Goal: Find specific page/section: Find specific page/section

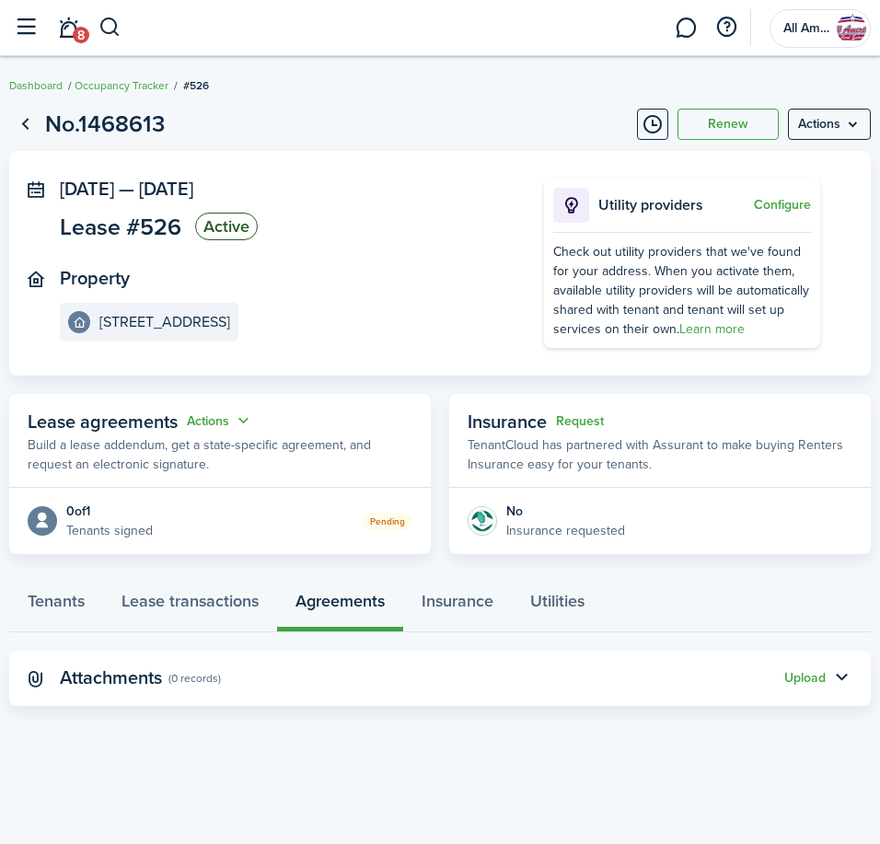
click at [106, 38] on button "button" at bounding box center [110, 27] width 23 height 31
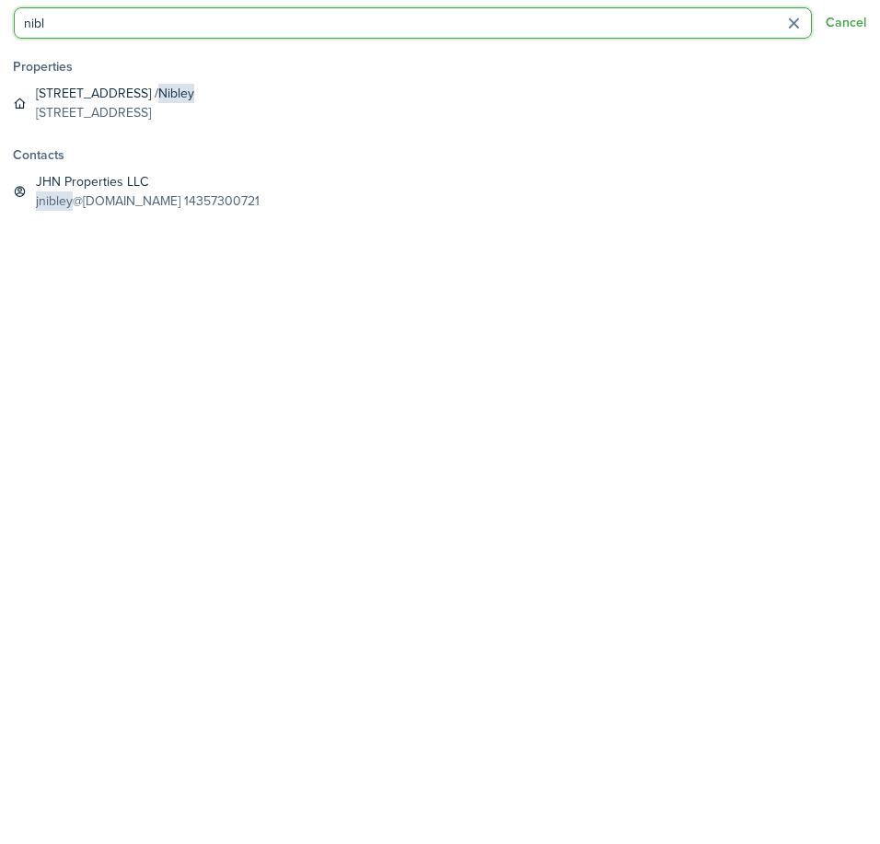
type input "nibl"
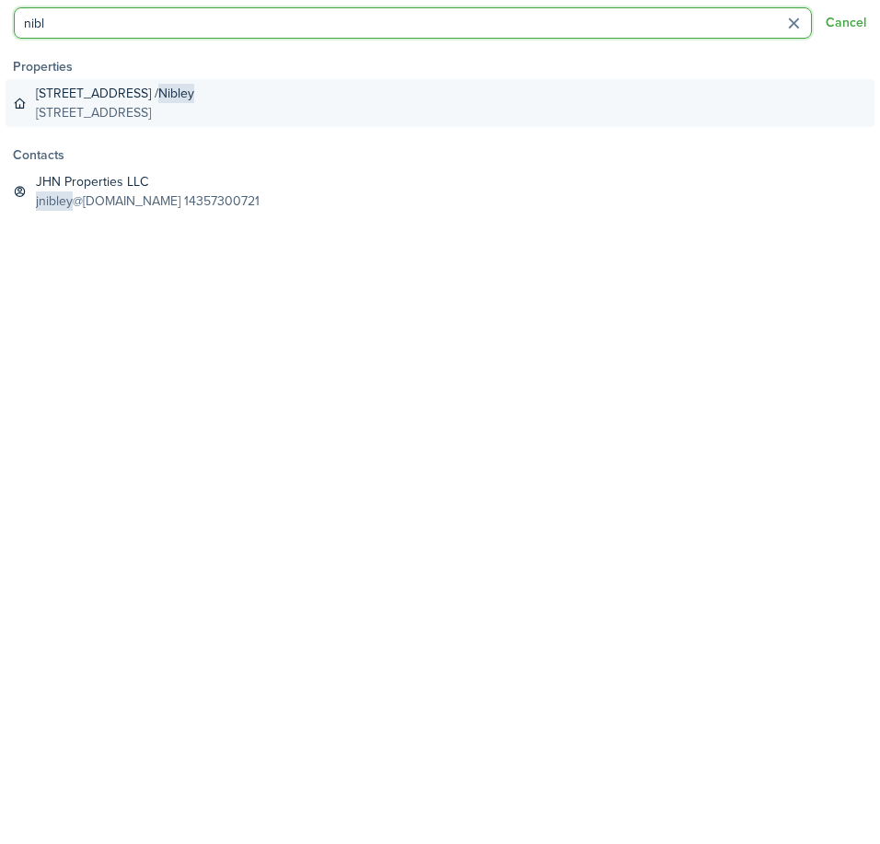
click at [194, 120] on global-search-item-description "[STREET_ADDRESS]" at bounding box center [115, 112] width 158 height 19
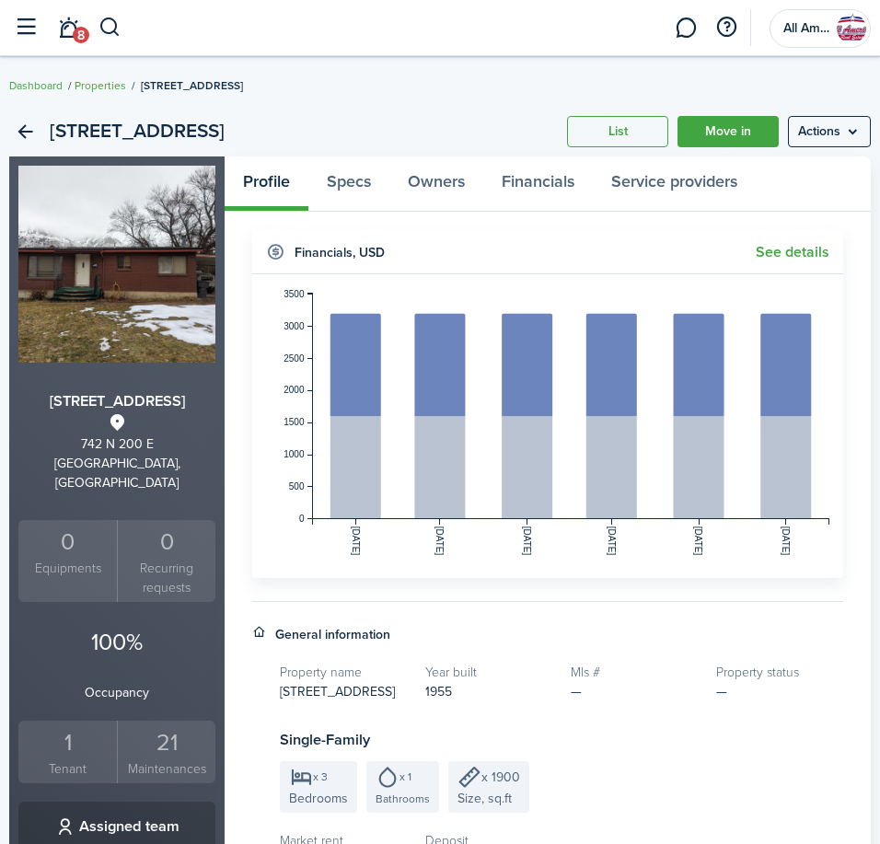
click at [109, 25] on button "button" at bounding box center [110, 27] width 23 height 31
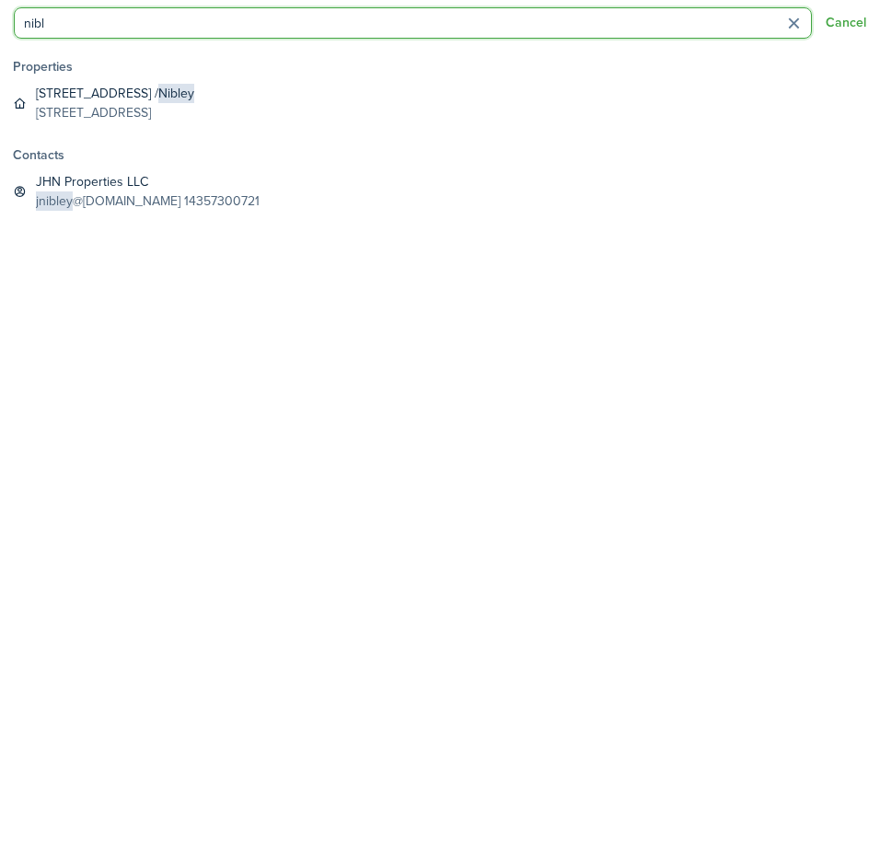
type input "nibl"
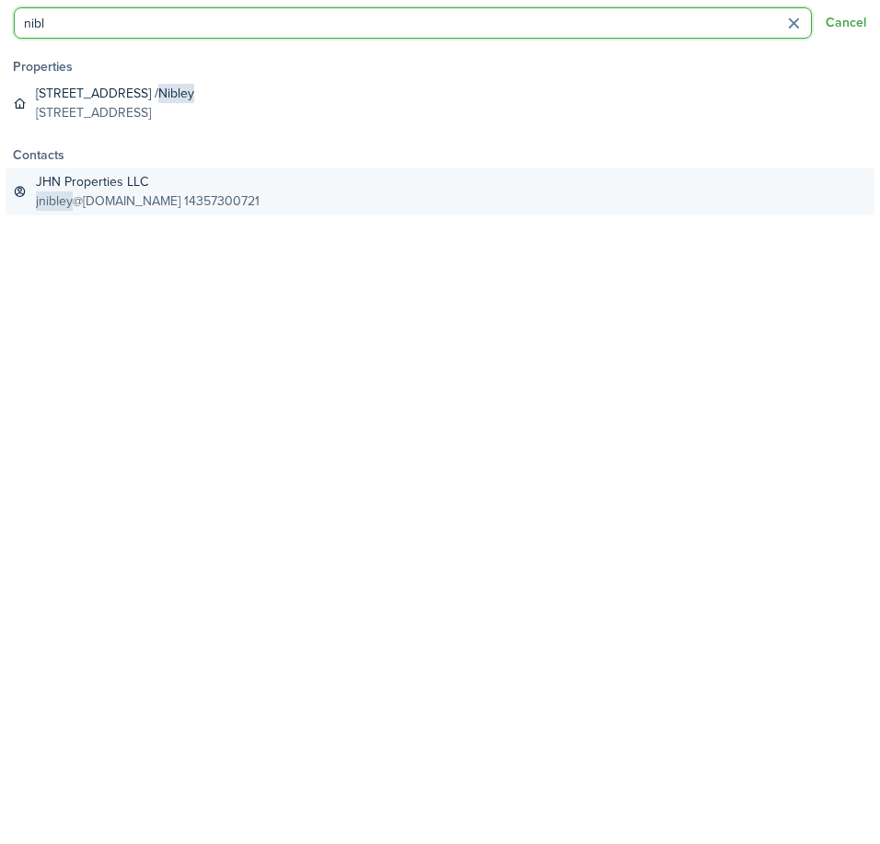
click at [180, 194] on global-search-item-description "jnibley @[DOMAIN_NAME] 14357300721" at bounding box center [148, 200] width 224 height 19
